Goal: Information Seeking & Learning: Get advice/opinions

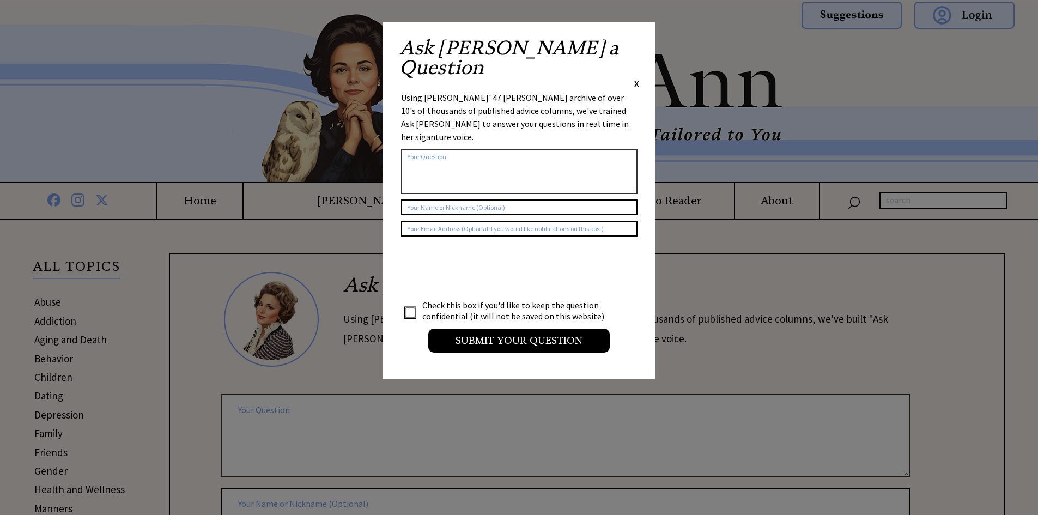
click at [631, 43] on div "Ask Ann a Question X" at bounding box center [519, 63] width 240 height 51
click at [642, 40] on div "Ask Ann a Question X Using Ann Landers' 47 vear archive of over 10's of thousan…" at bounding box center [519, 200] width 272 height 357
click at [634, 78] on span "X" at bounding box center [636, 83] width 5 height 11
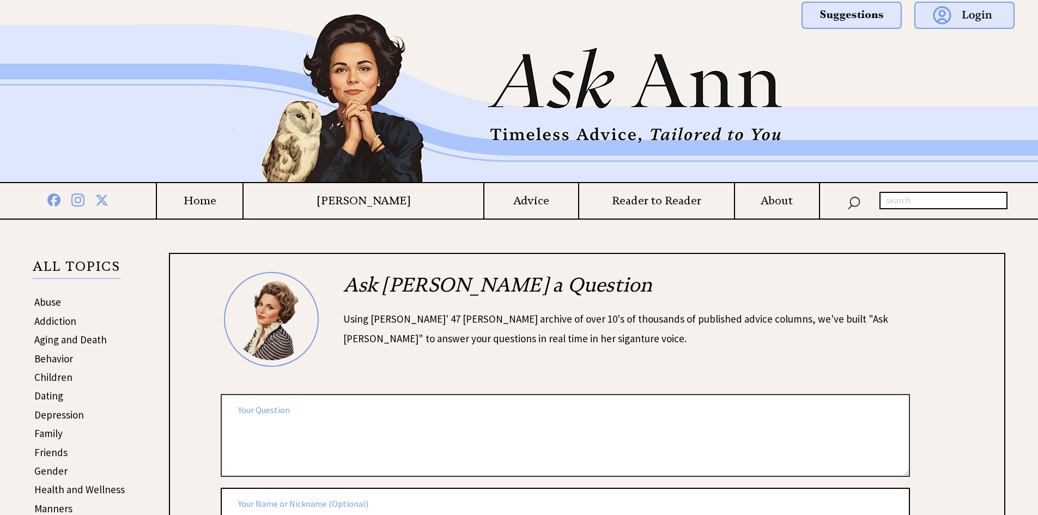
click at [537, 205] on h4 "Advice" at bounding box center [531, 201] width 94 height 14
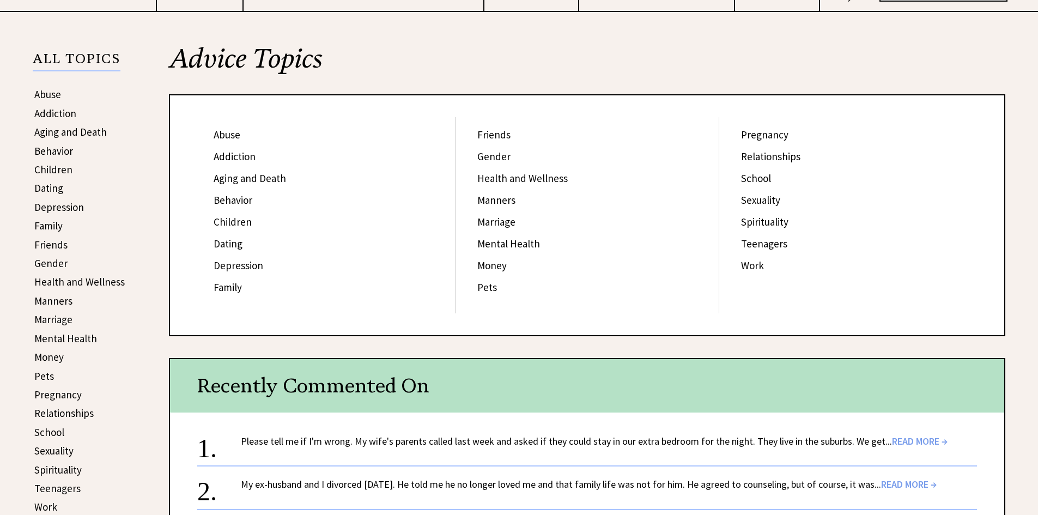
scroll to position [272, 0]
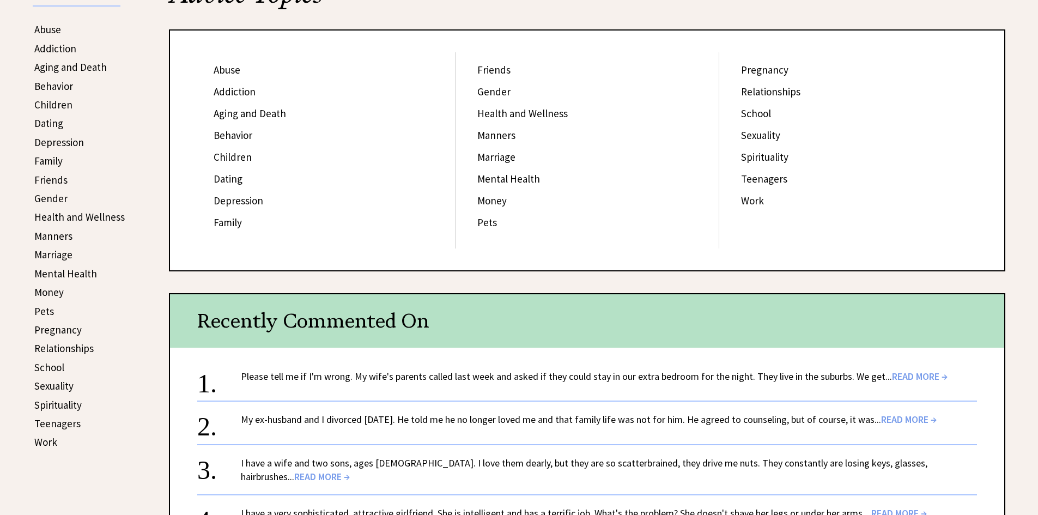
click at [925, 378] on span "READ MORE →" at bounding box center [920, 376] width 56 height 13
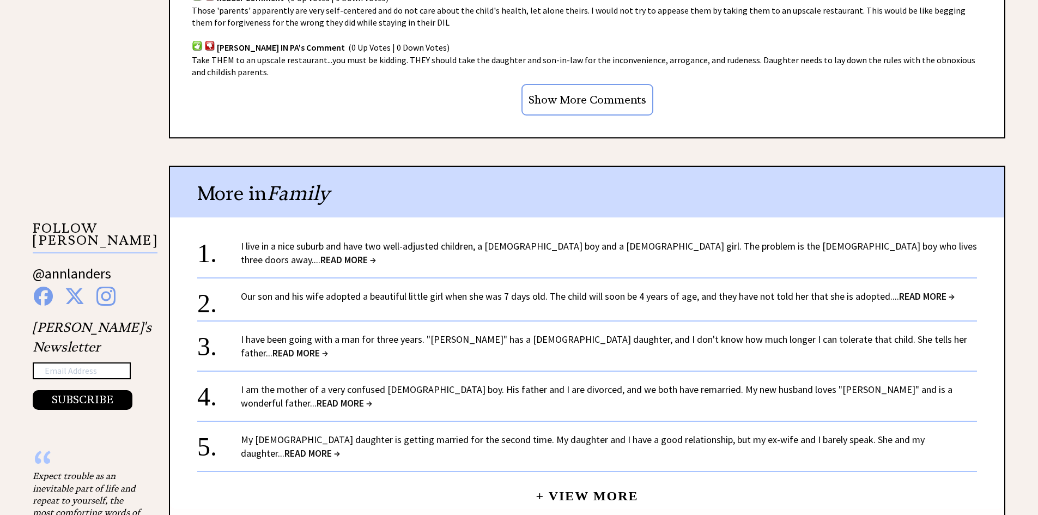
scroll to position [926, 0]
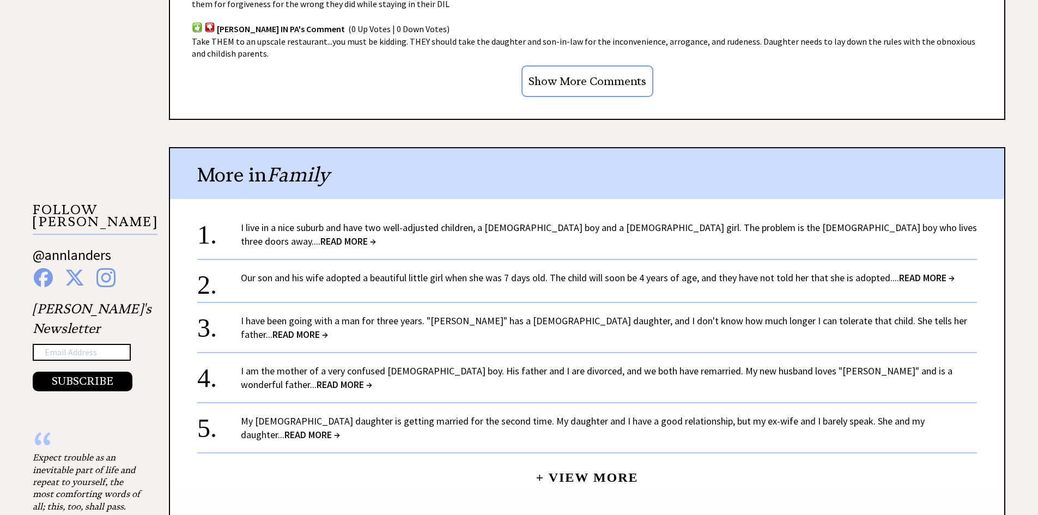
click at [376, 235] on span "READ MORE →" at bounding box center [348, 241] width 56 height 13
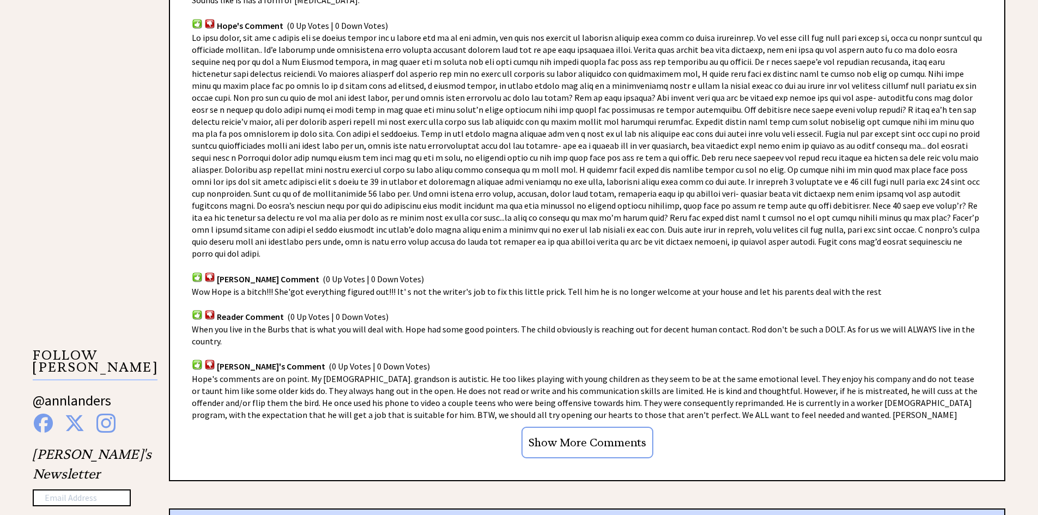
scroll to position [926, 0]
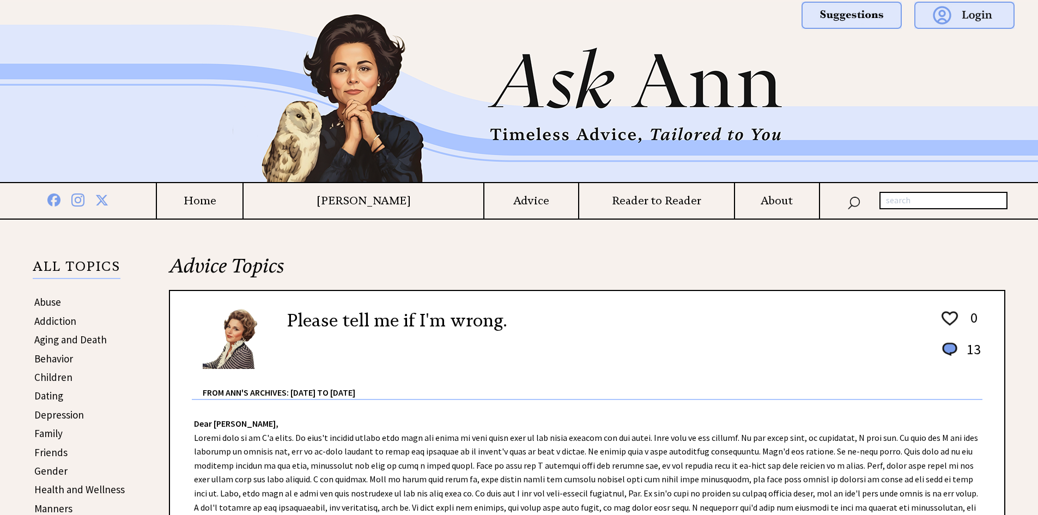
scroll to position [926, 0]
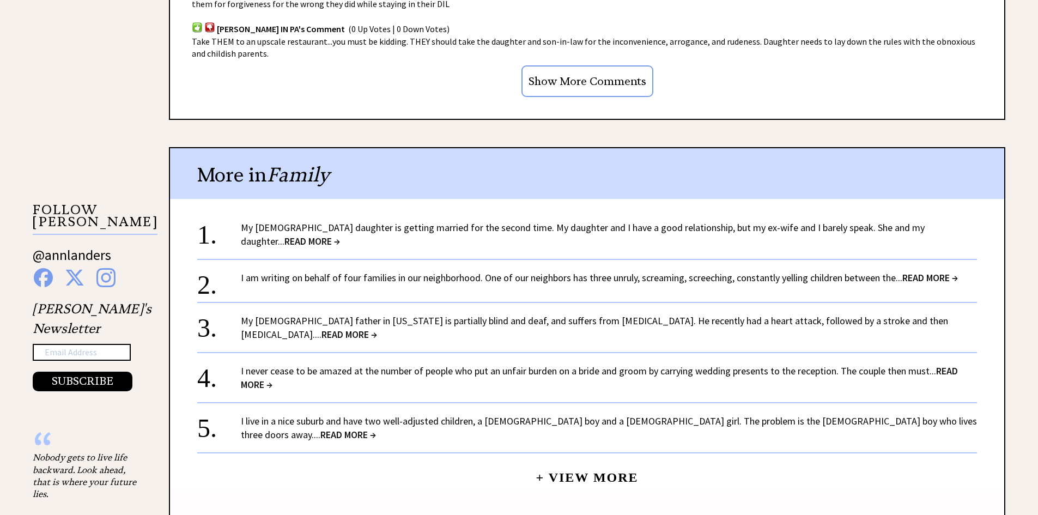
click at [377, 328] on span "READ MORE →" at bounding box center [349, 334] width 56 height 13
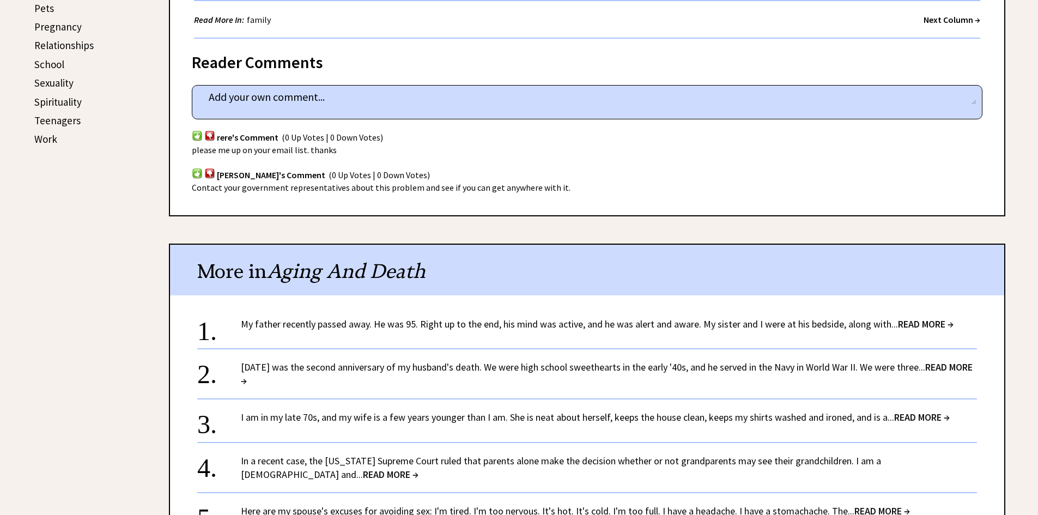
scroll to position [599, 0]
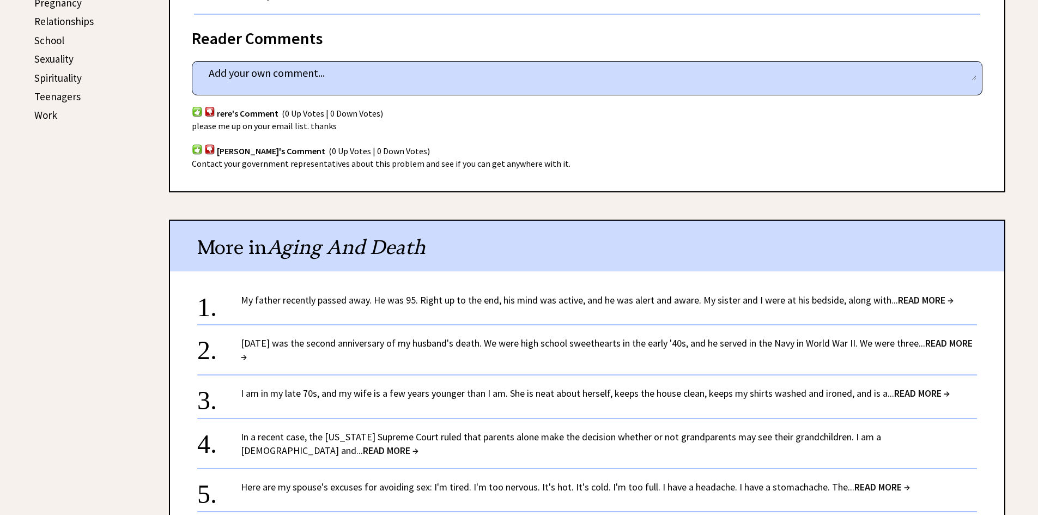
click at [930, 297] on span "READ MORE →" at bounding box center [926, 300] width 56 height 13
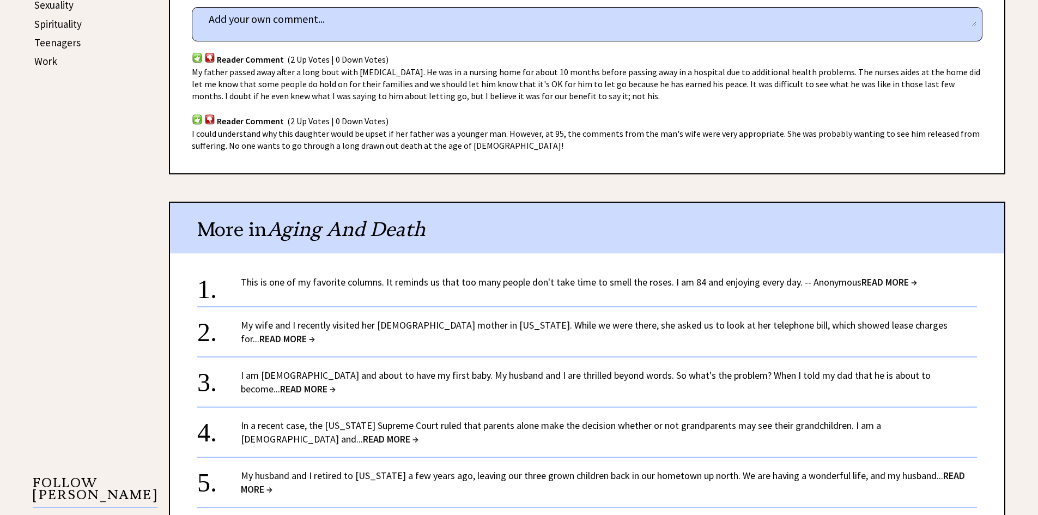
scroll to position [654, 0]
click at [315, 332] on span "READ MORE →" at bounding box center [287, 338] width 56 height 13
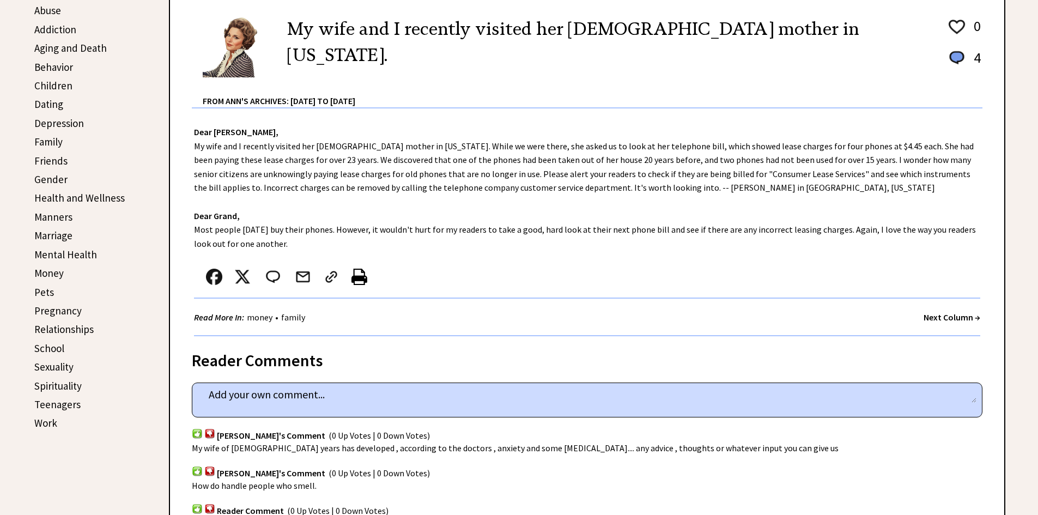
scroll to position [272, 0]
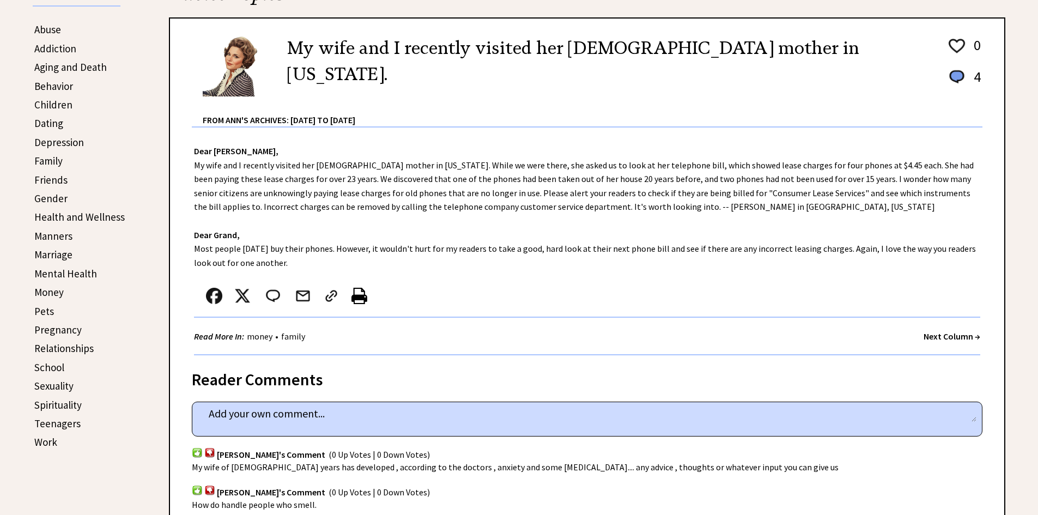
click at [58, 379] on link "Sexuality" at bounding box center [53, 385] width 39 height 13
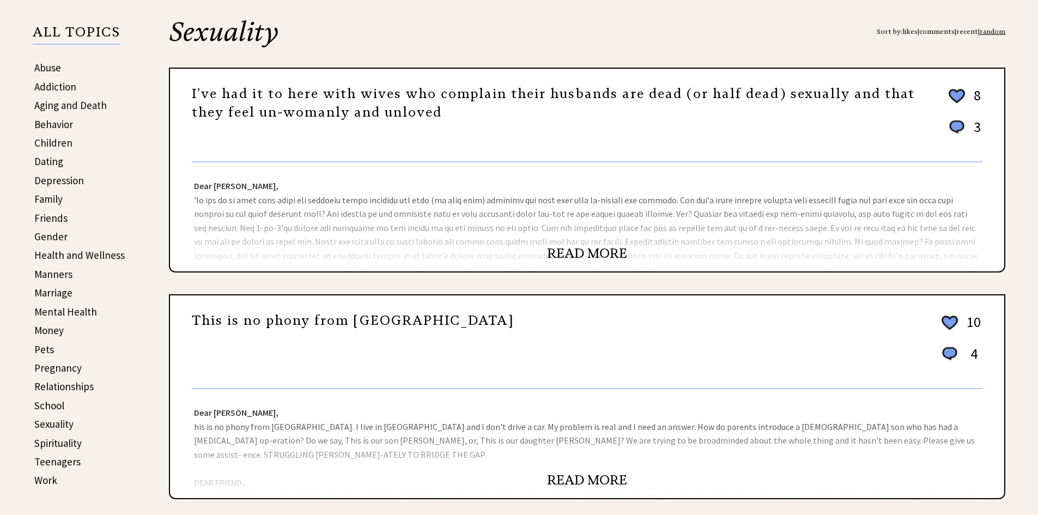
scroll to position [218, 0]
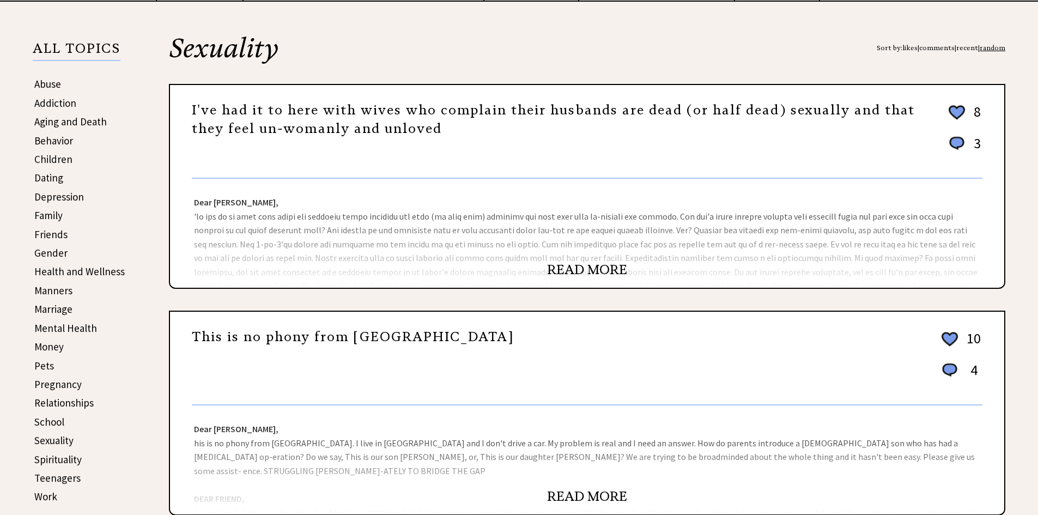
click at [60, 290] on link "Manners" at bounding box center [53, 290] width 38 height 13
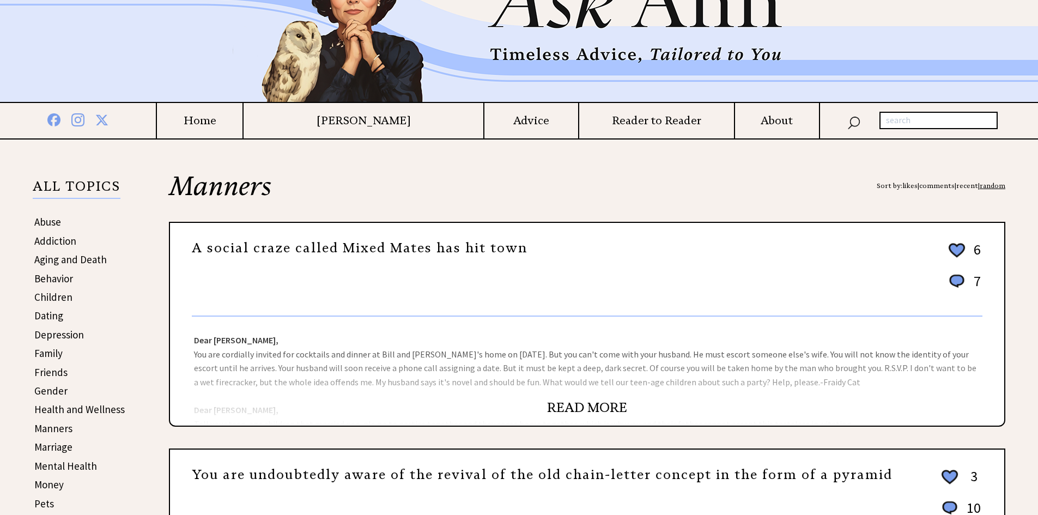
scroll to position [109, 0]
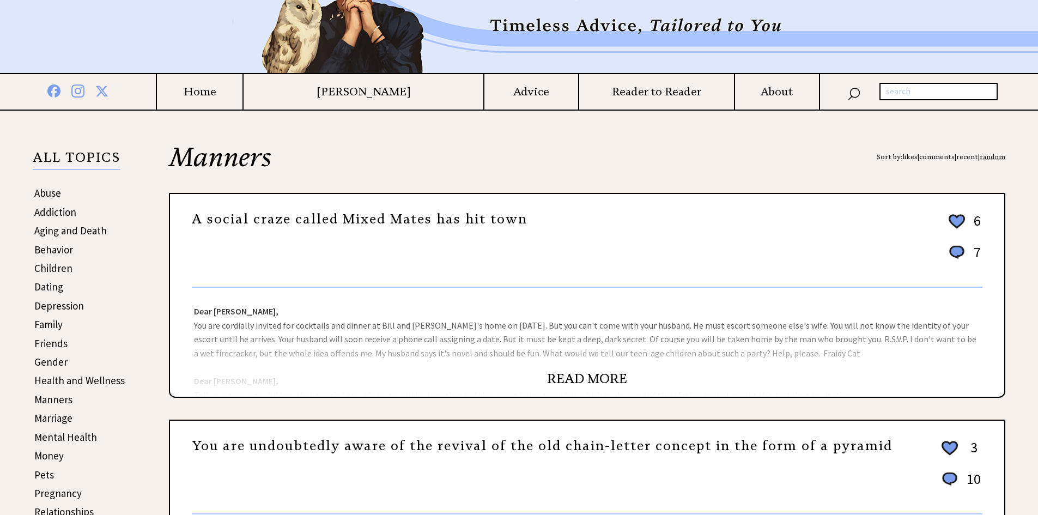
click at [587, 377] on link "READ MORE" at bounding box center [587, 378] width 80 height 16
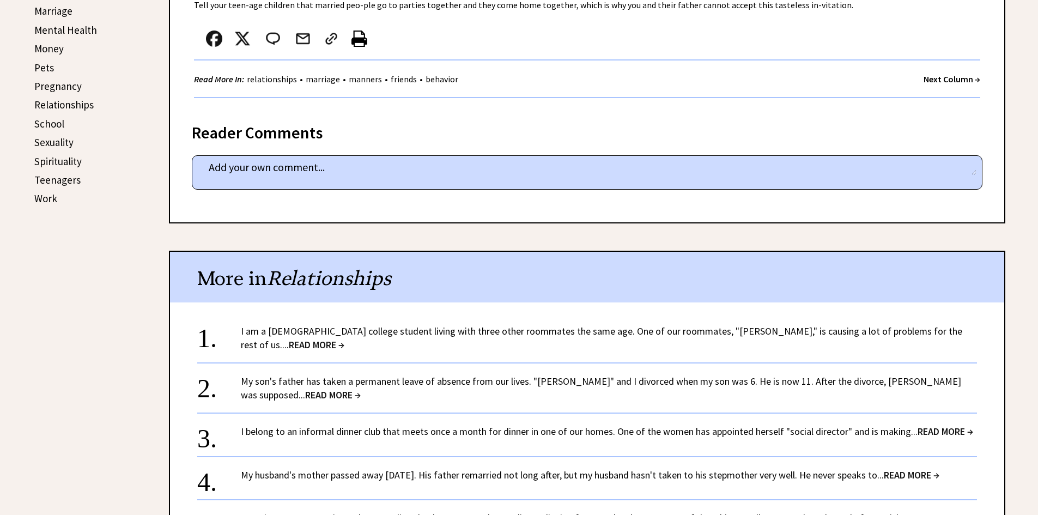
scroll to position [545, 0]
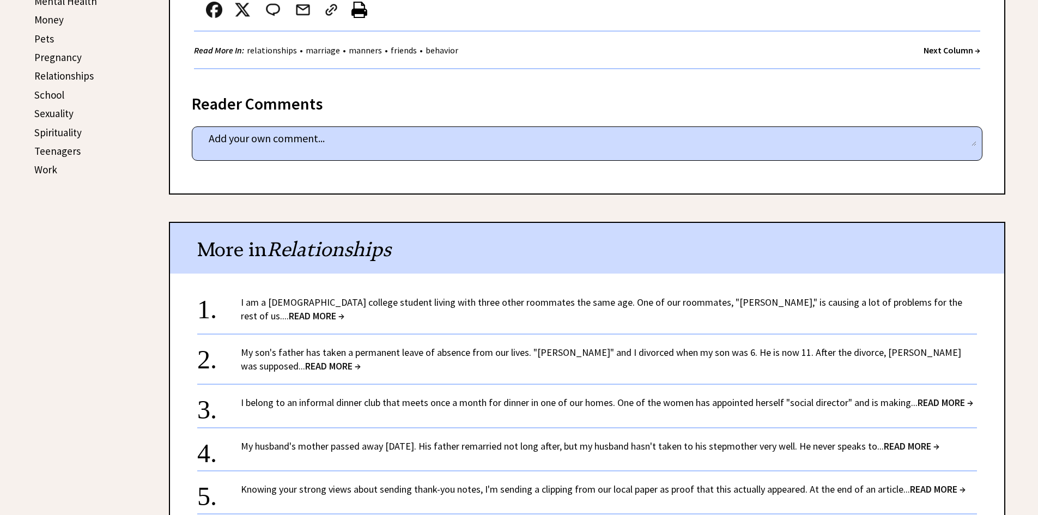
click at [344, 309] on span "READ MORE →" at bounding box center [317, 315] width 56 height 13
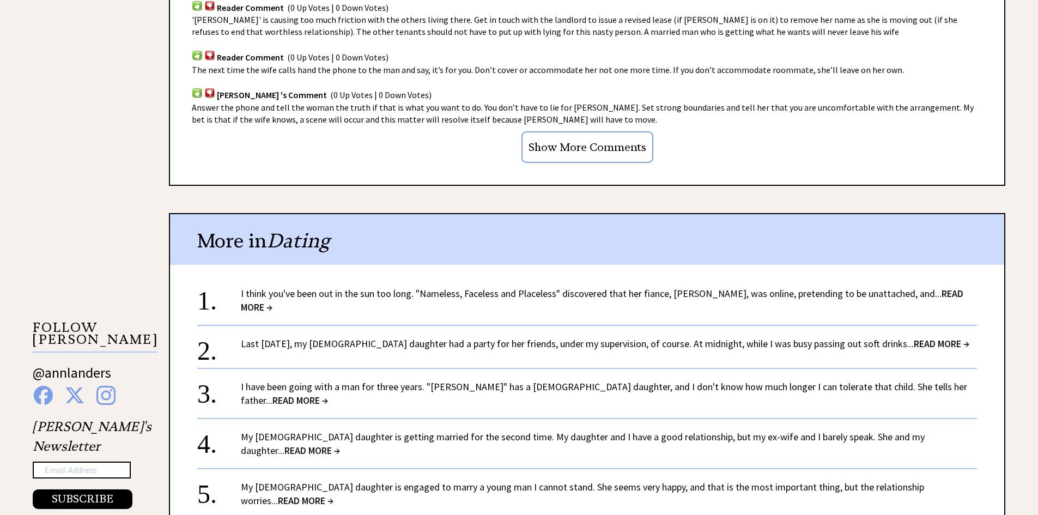
scroll to position [817, 0]
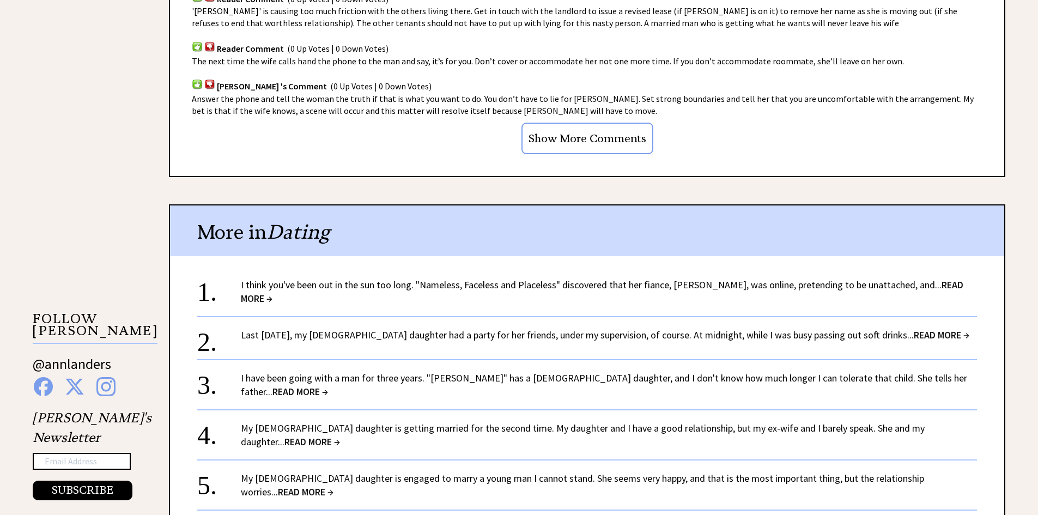
click at [919, 329] on span "READ MORE →" at bounding box center [942, 335] width 56 height 13
